Goal: Information Seeking & Learning: Learn about a topic

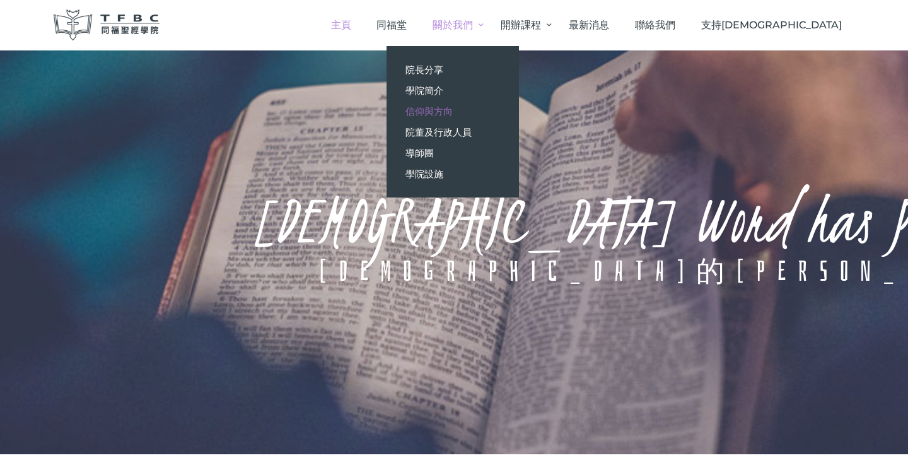
drag, startPoint x: 519, startPoint y: 90, endPoint x: 518, endPoint y: 112, distance: 21.4
click at [443, 94] on span "學院簡介" at bounding box center [424, 90] width 38 height 12
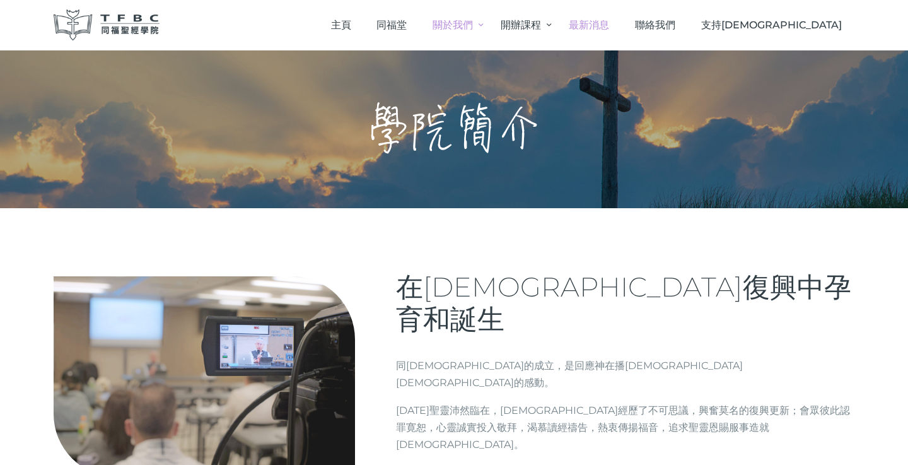
click at [609, 24] on span "最新消息" at bounding box center [589, 25] width 40 height 12
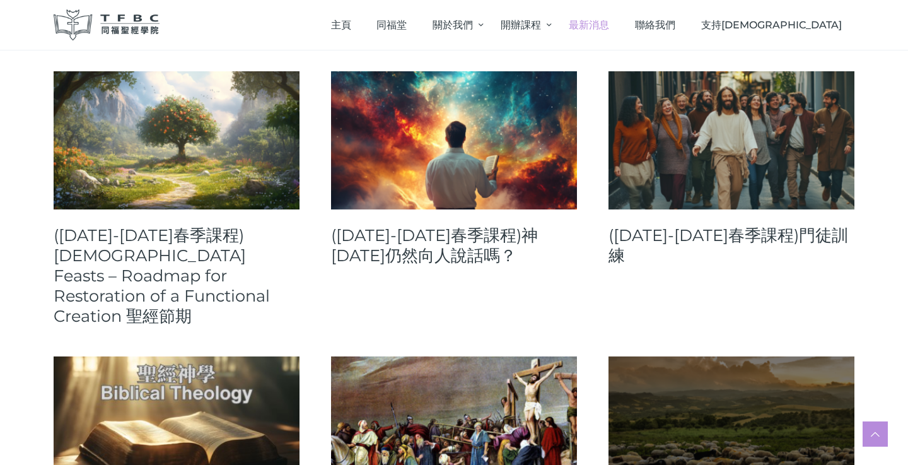
scroll to position [652, 0]
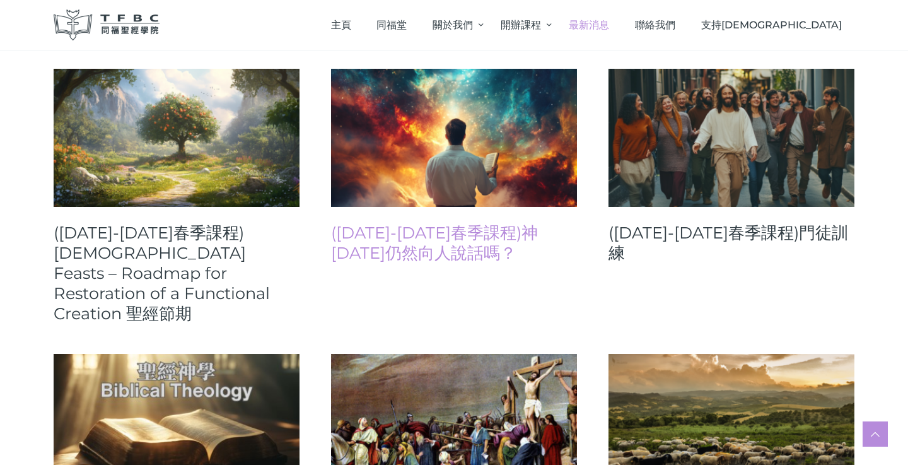
click at [530, 223] on link "([DATE]-[DATE]春季課程)神[DATE]仍然向人說話嗎？" at bounding box center [454, 243] width 246 height 40
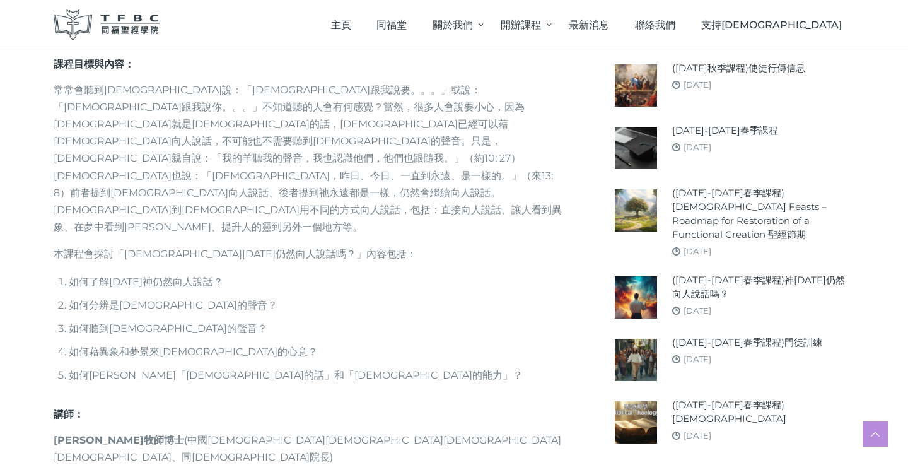
scroll to position [666, 0]
drag, startPoint x: 117, startPoint y: 199, endPoint x: 243, endPoint y: 199, distance: 126.7
click at [243, 245] on p "本課程會探討「神今天仍然向人說話嗎？」內容包括：" at bounding box center [309, 253] width 511 height 17
copy p "「神今天仍然向人說話嗎？」"
